Goal: Transaction & Acquisition: Book appointment/travel/reservation

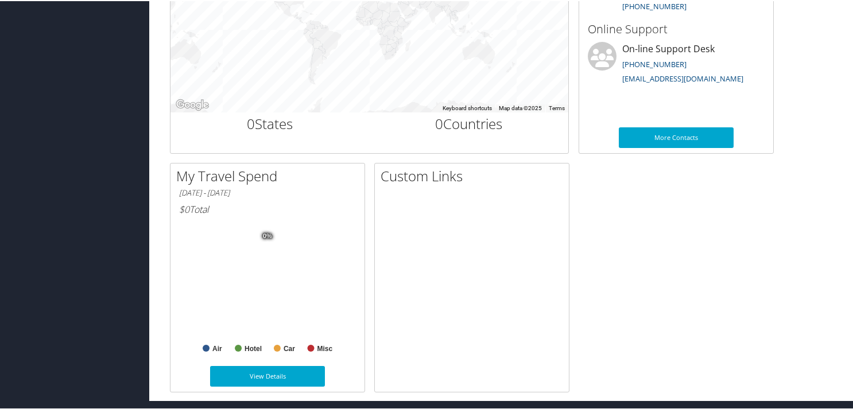
scroll to position [468, 0]
click at [613, 253] on div "My Travel History Small Medium Large To navigate the map with touch gestures do…" at bounding box center [503, 157] width 685 height 468
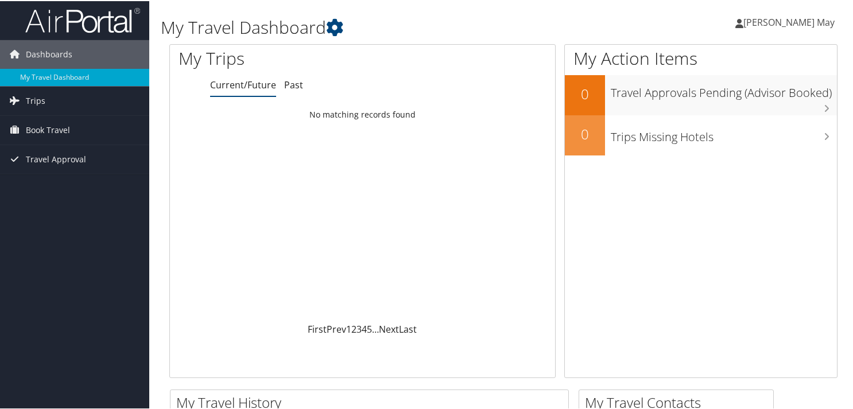
scroll to position [0, 0]
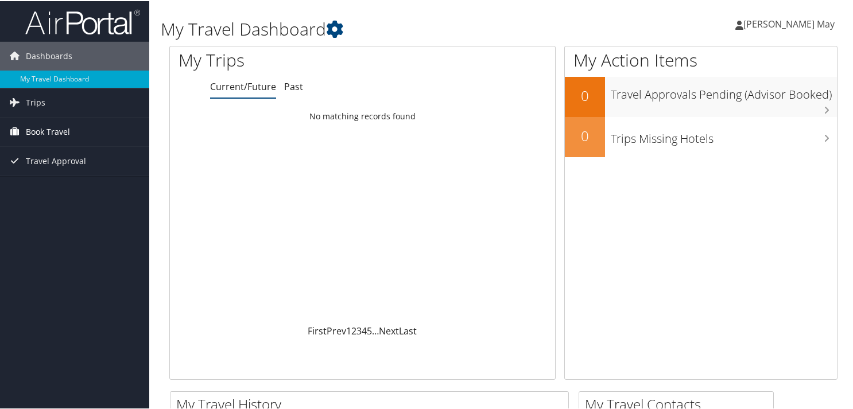
click at [51, 126] on span "Book Travel" at bounding box center [48, 130] width 44 height 29
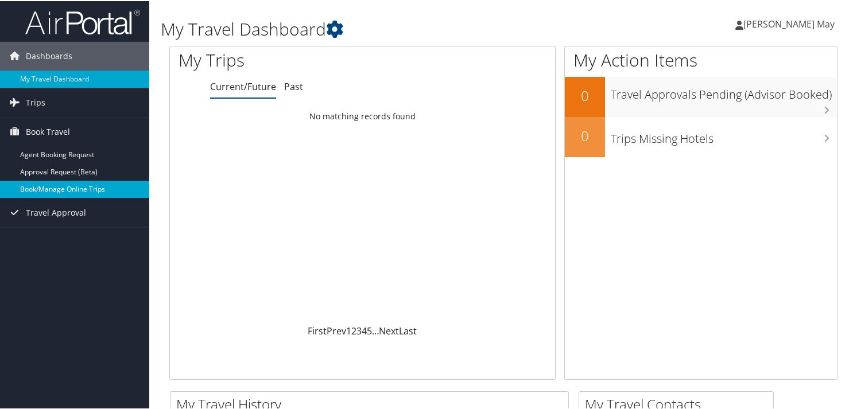
click at [62, 190] on link "Book/Manage Online Trips" at bounding box center [74, 188] width 149 height 17
click at [33, 99] on span "Trips" at bounding box center [36, 101] width 20 height 29
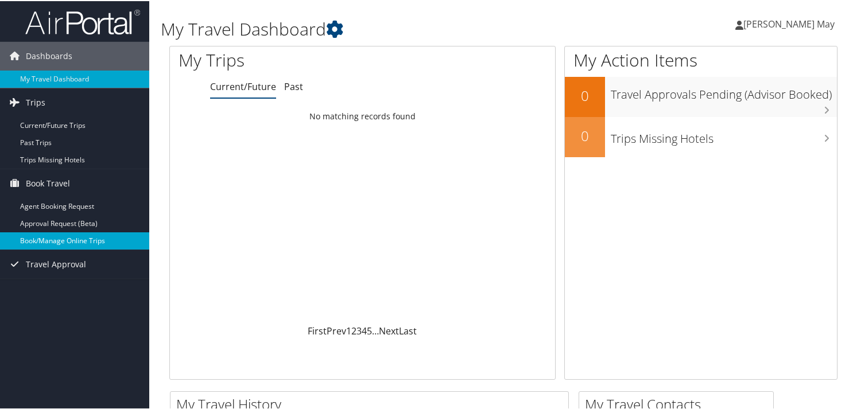
click at [53, 240] on link "Book/Manage Online Trips" at bounding box center [74, 239] width 149 height 17
